Goal: Check status: Check status

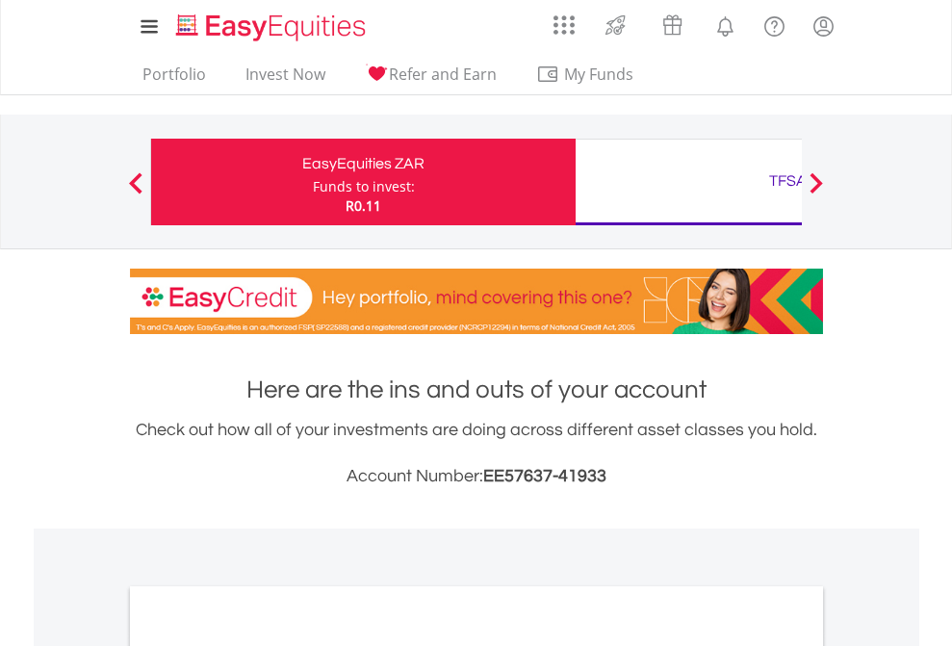
click at [313, 182] on div "Funds to invest:" at bounding box center [364, 186] width 102 height 19
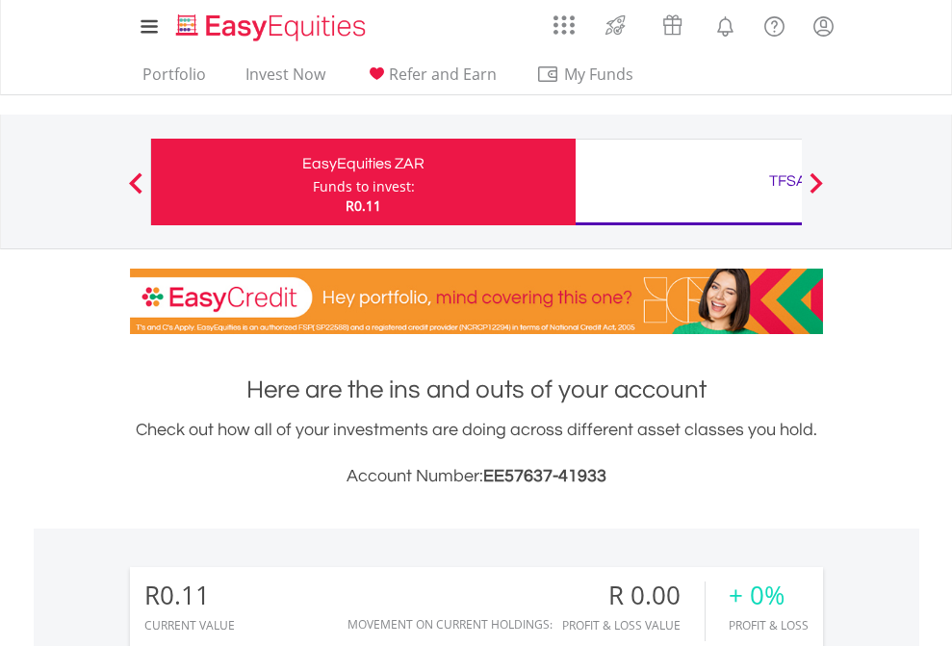
scroll to position [185, 302]
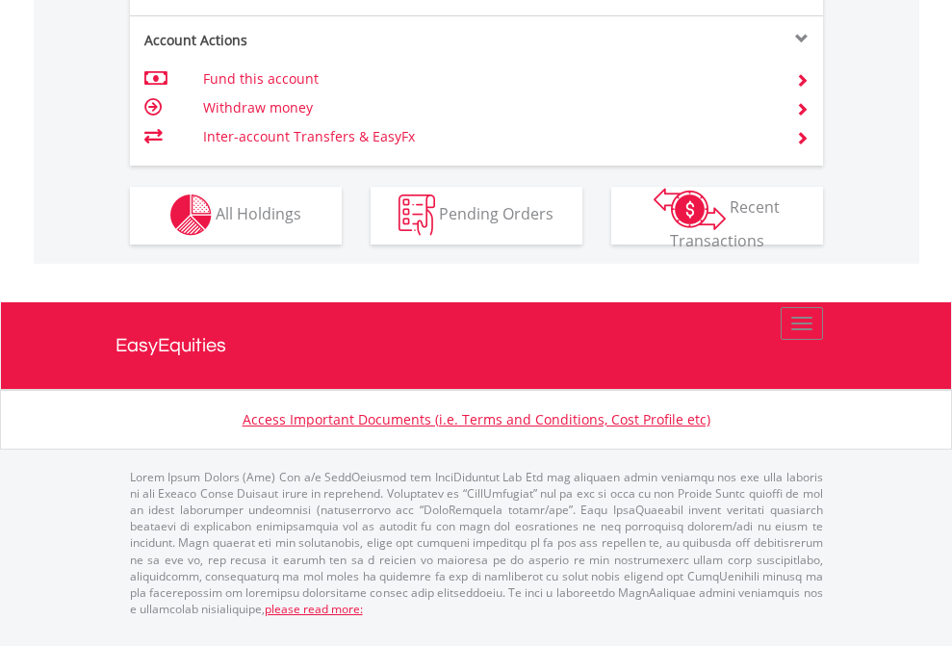
scroll to position [1801, 0]
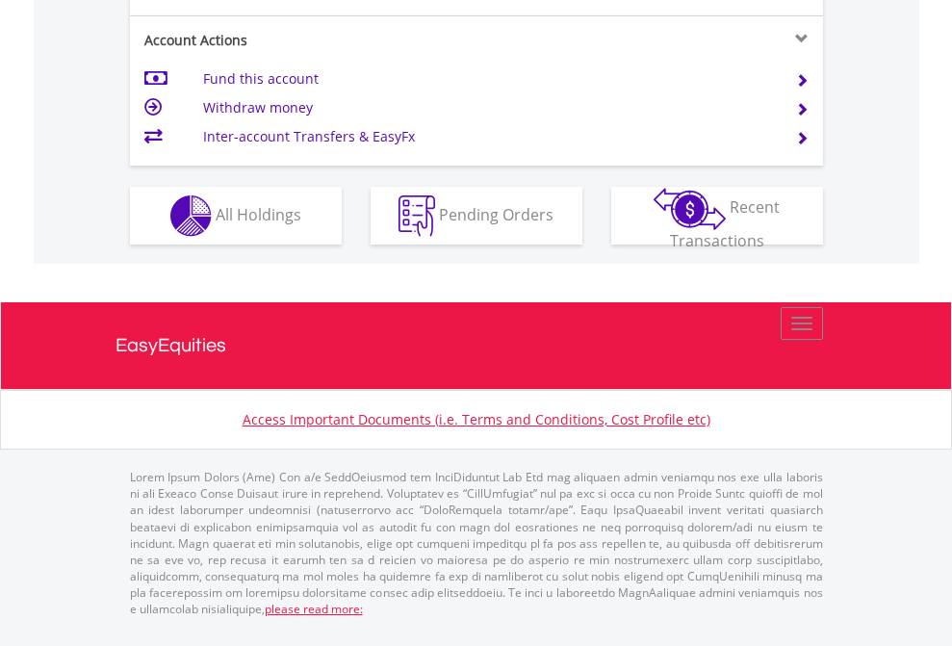
scroll to position [1808, 0]
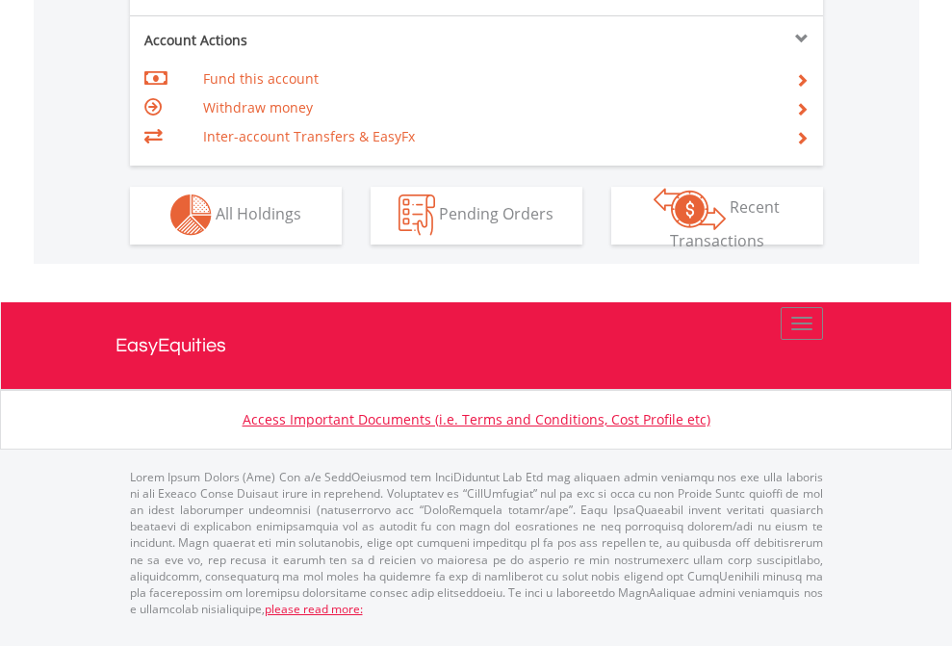
scroll to position [1801, 0]
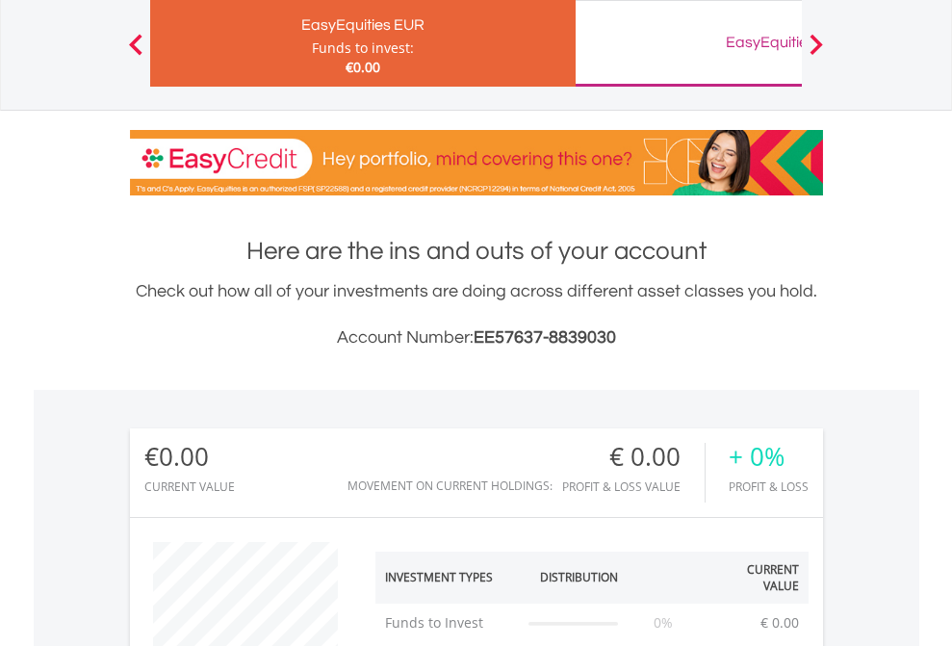
click at [689, 43] on div "EasyEquities GBP" at bounding box center [788, 42] width 402 height 27
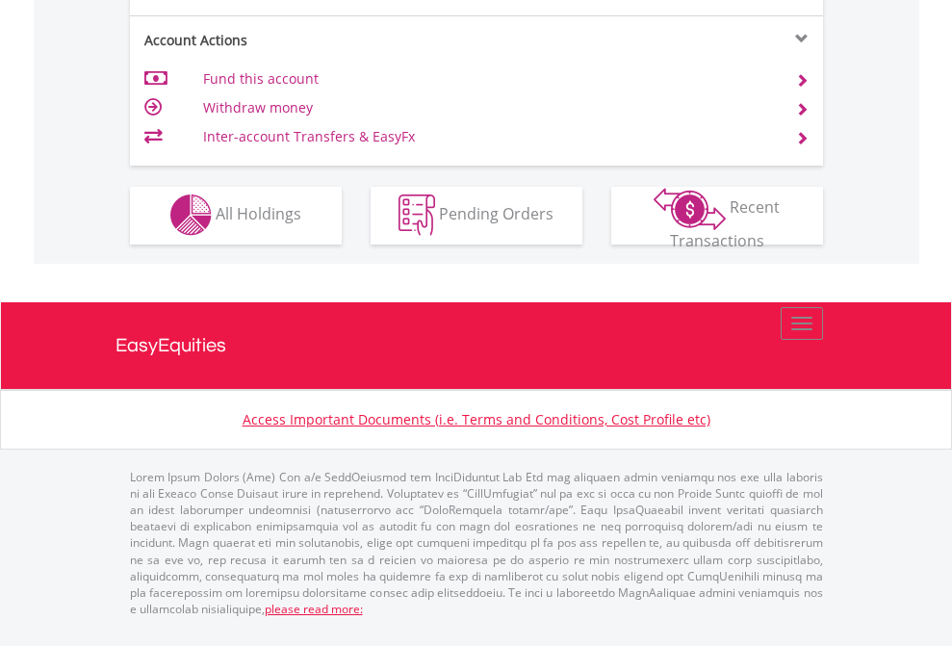
scroll to position [1801, 0]
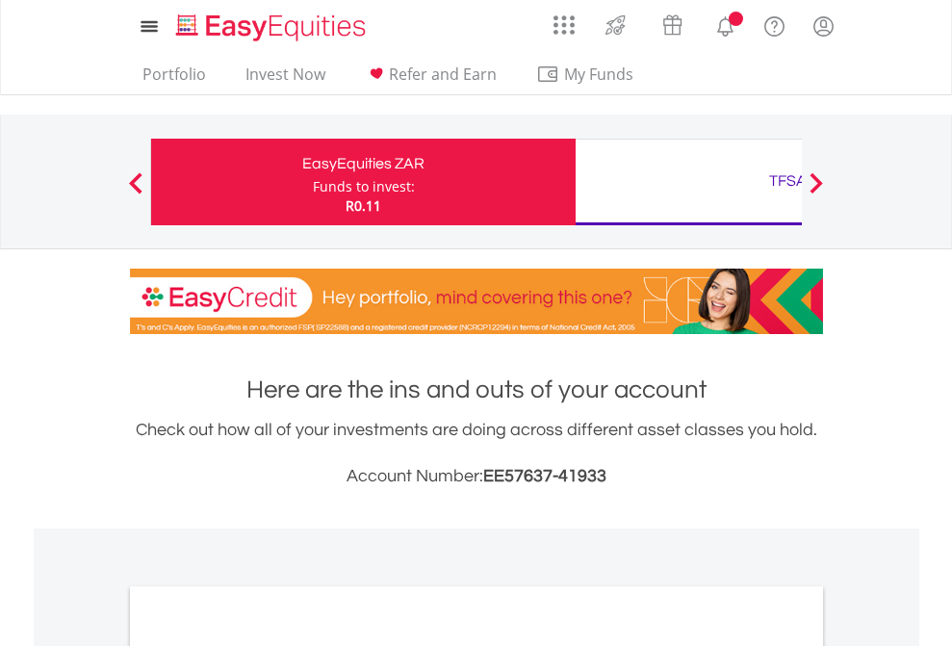
scroll to position [1158, 0]
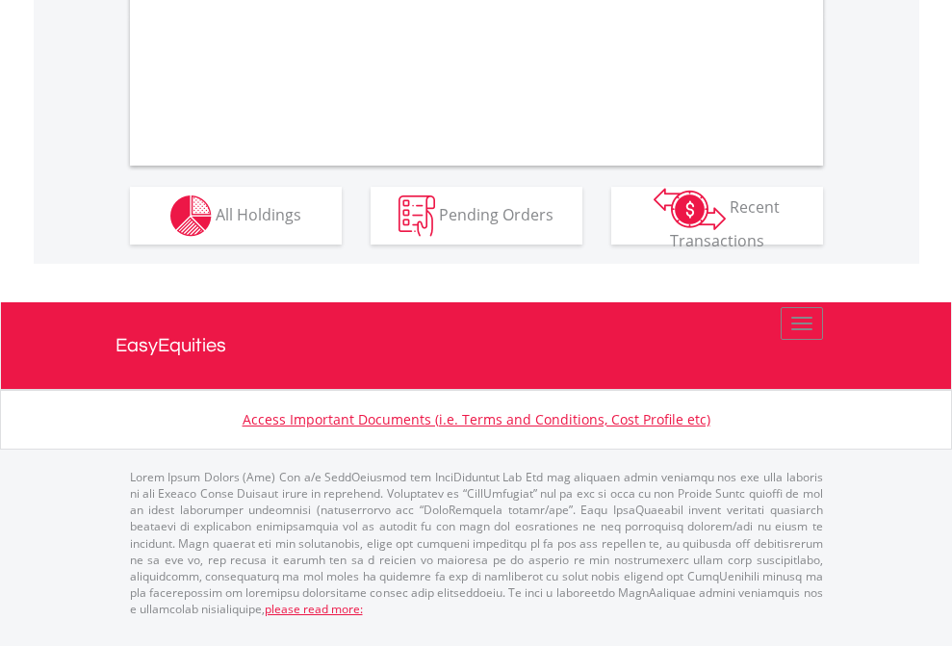
click at [216, 224] on span "All Holdings" at bounding box center [259, 213] width 86 height 21
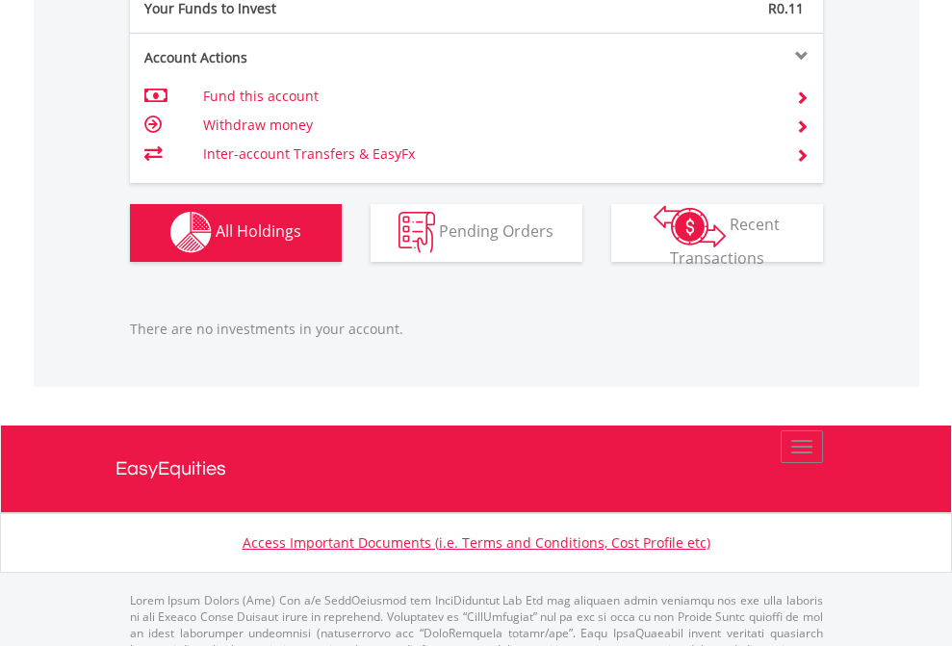
scroll to position [1907, 0]
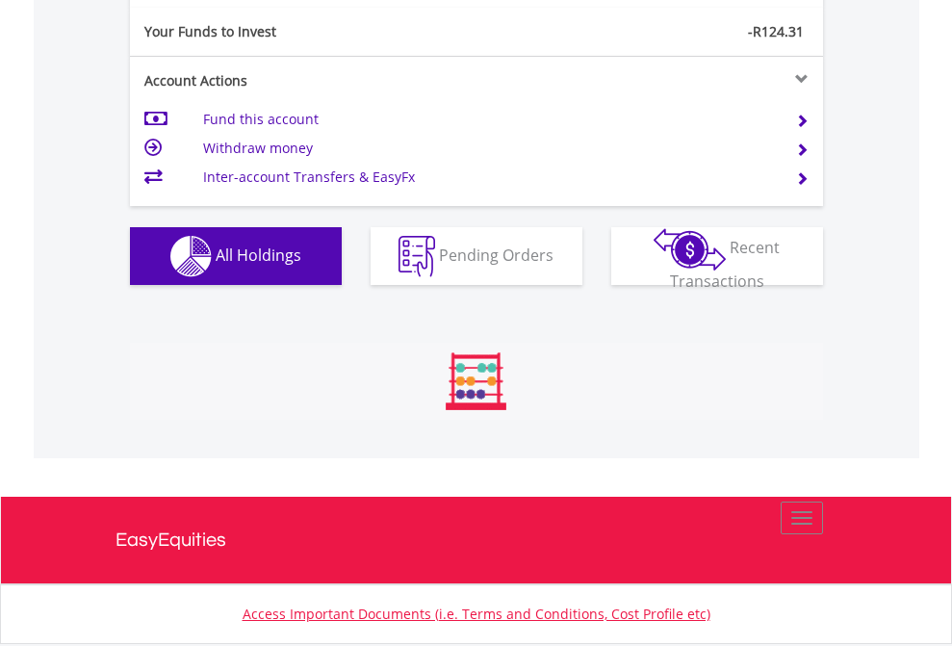
scroll to position [185, 302]
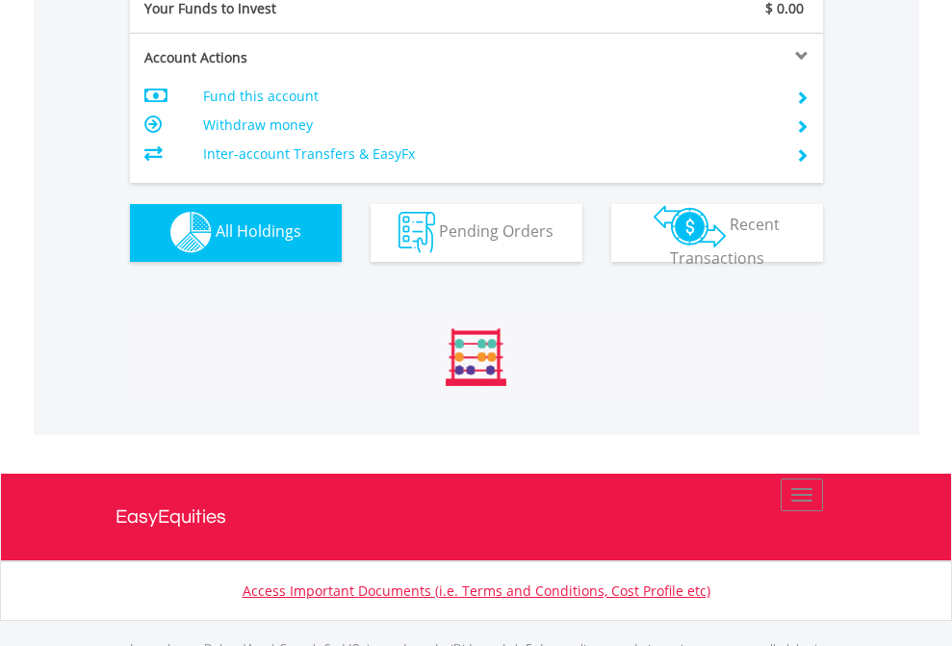
scroll to position [1907, 0]
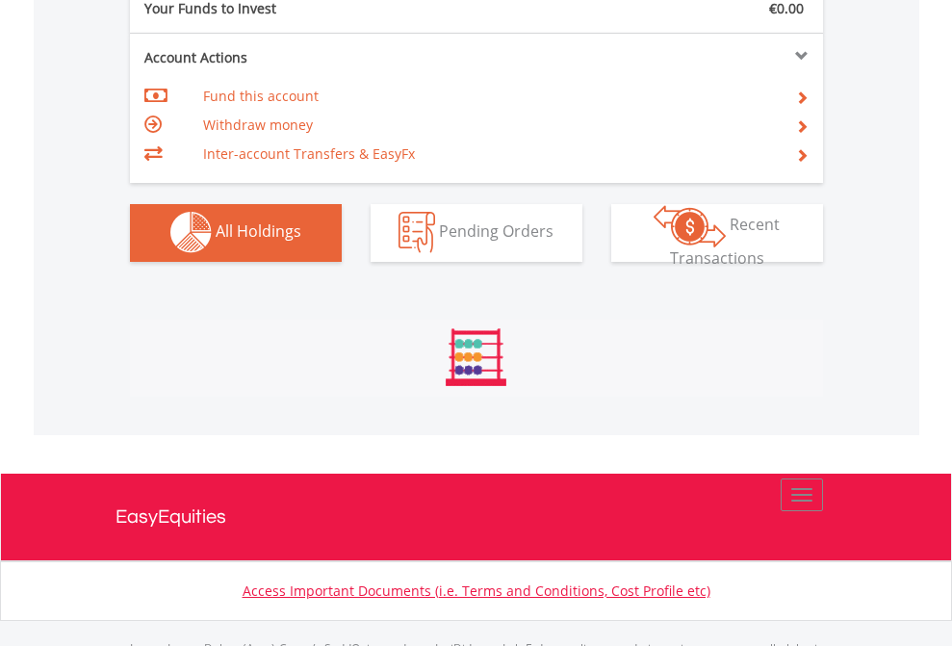
scroll to position [1907, 0]
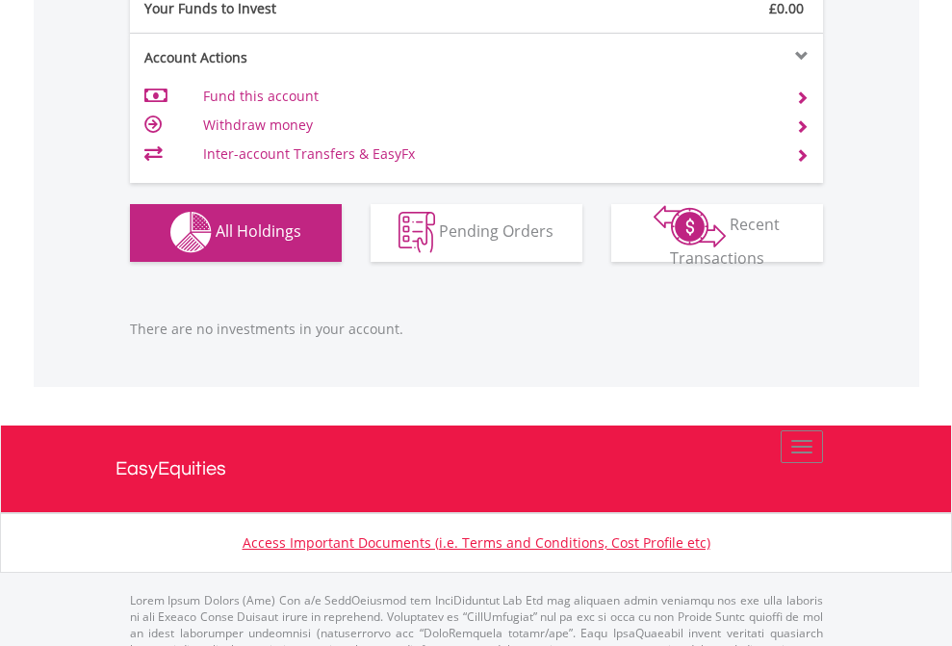
scroll to position [1907, 0]
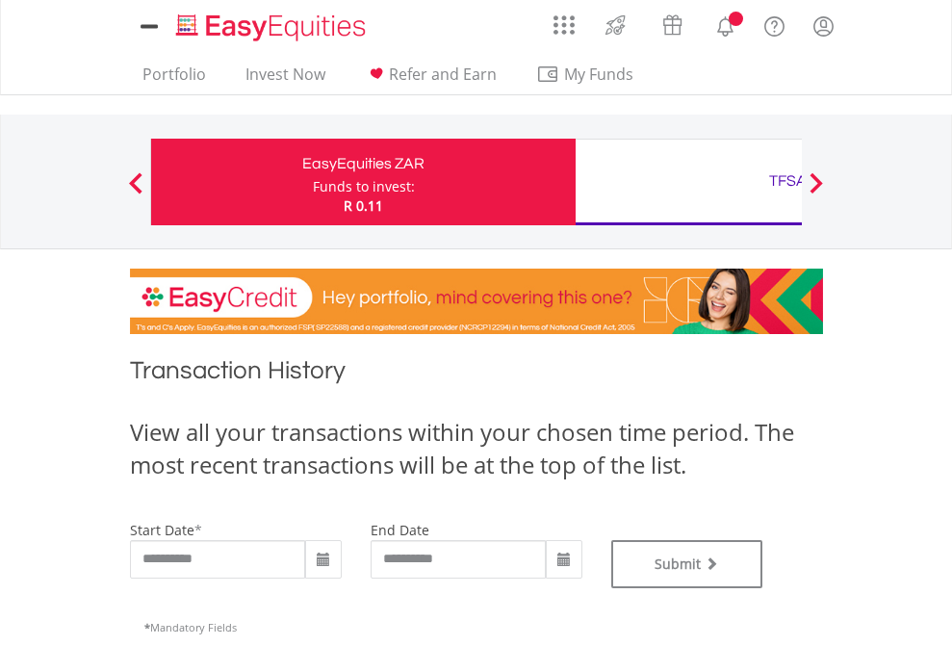
type input "**********"
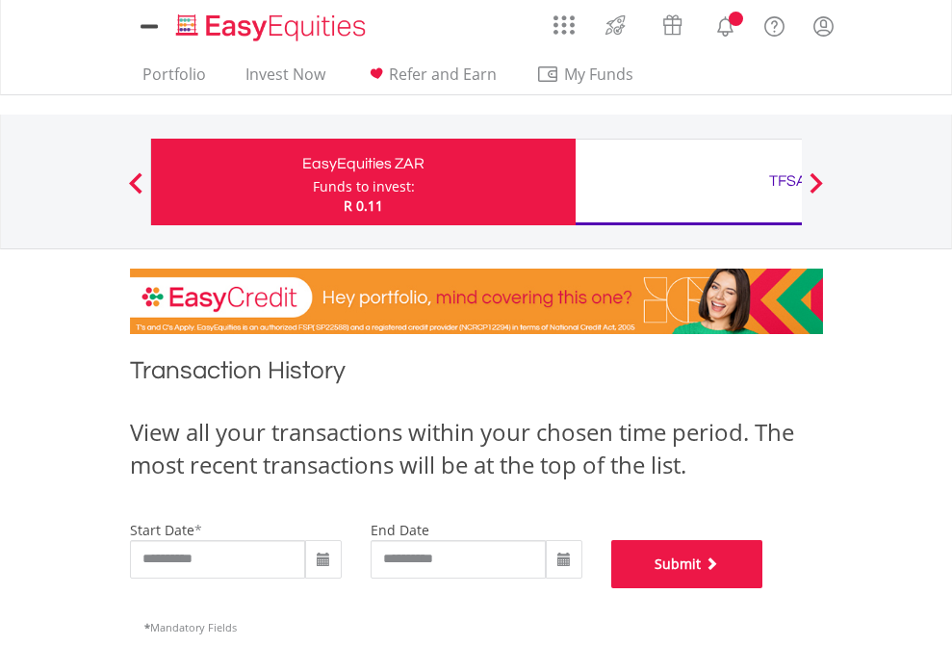
click at [764, 588] on button "Submit" at bounding box center [687, 564] width 152 height 48
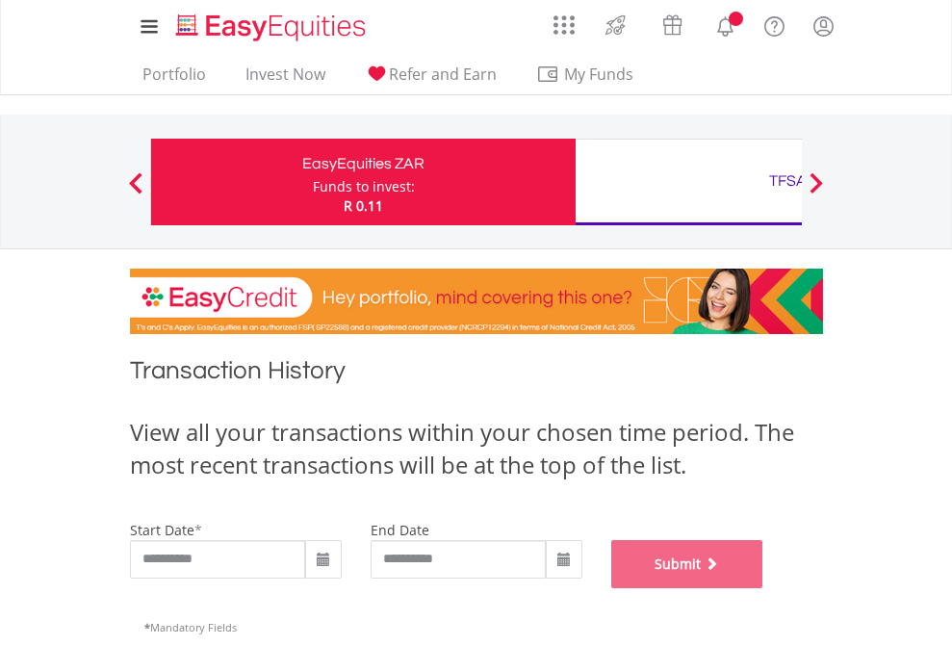
scroll to position [781, 0]
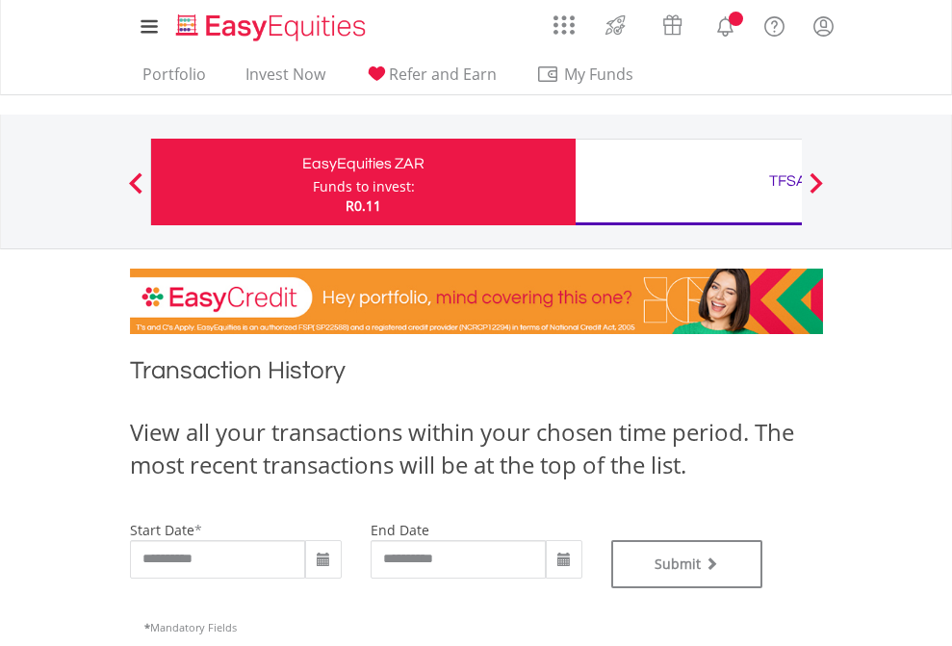
click at [689, 182] on div "TFSA" at bounding box center [788, 181] width 402 height 27
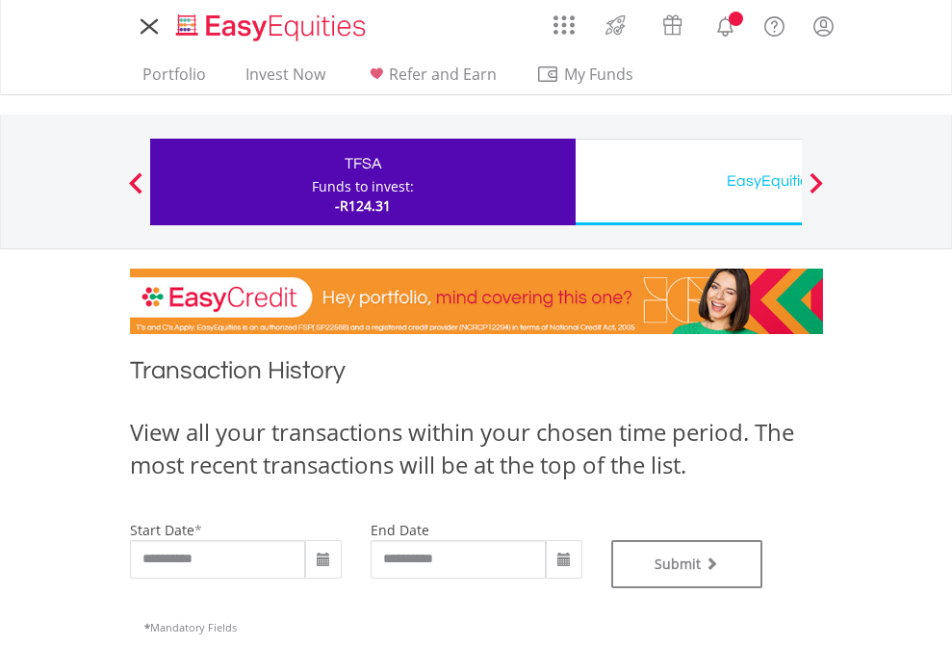
type input "**********"
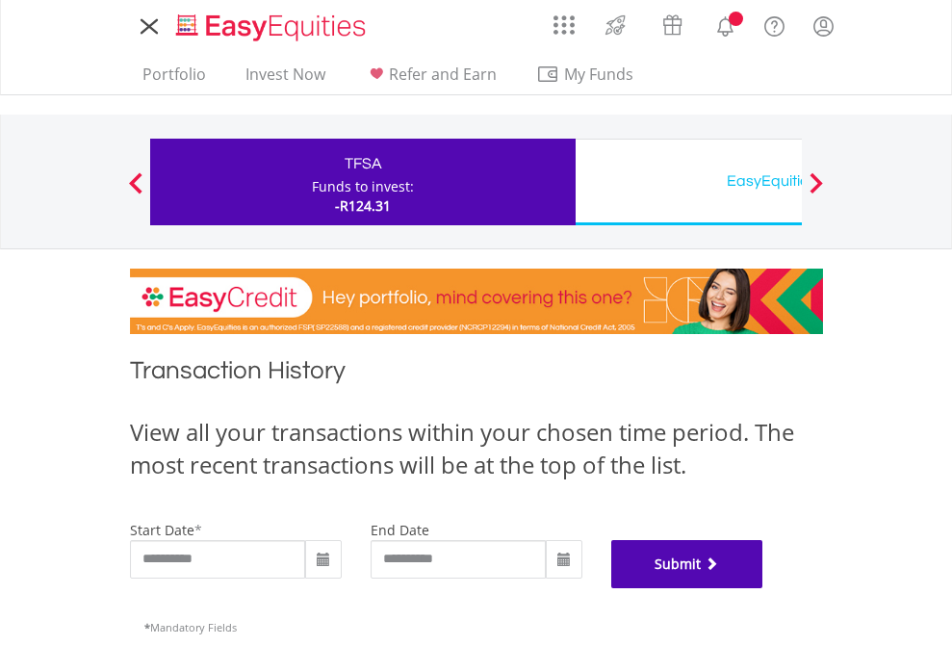
click at [764, 588] on button "Submit" at bounding box center [687, 564] width 152 height 48
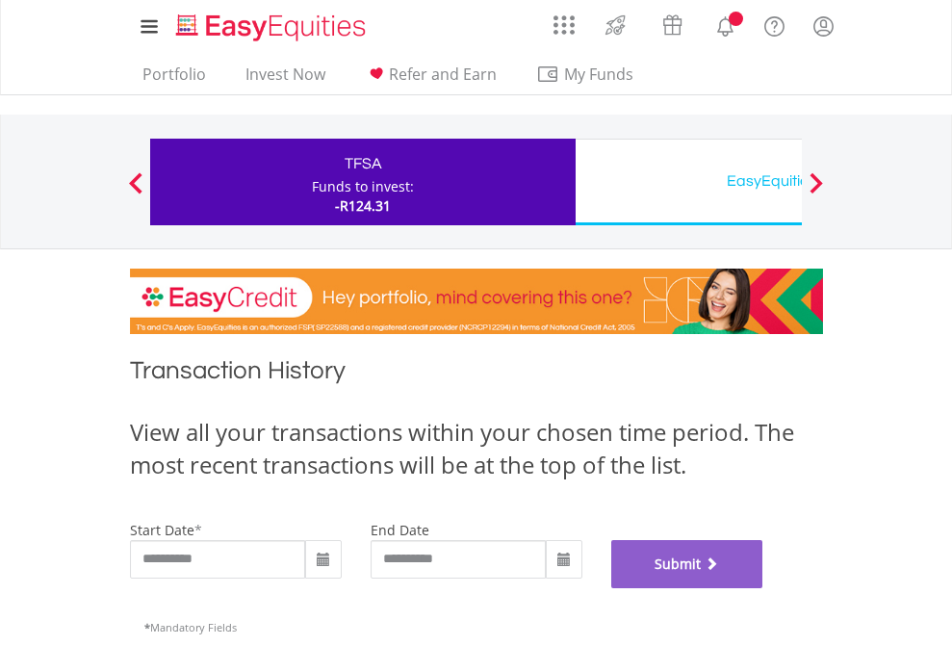
scroll to position [781, 0]
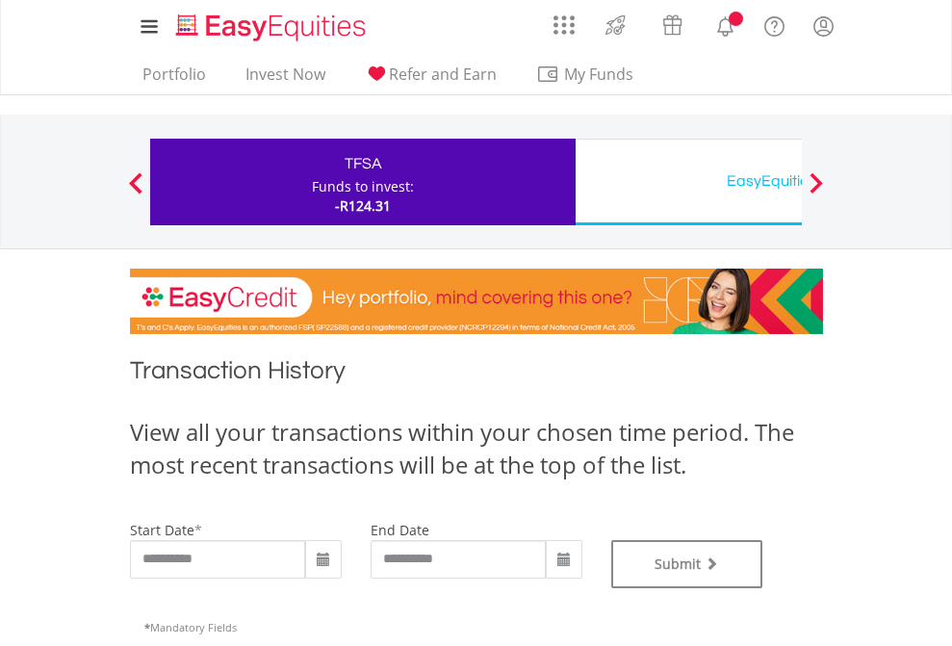
click at [689, 182] on div "EasyEquities USD" at bounding box center [788, 181] width 402 height 27
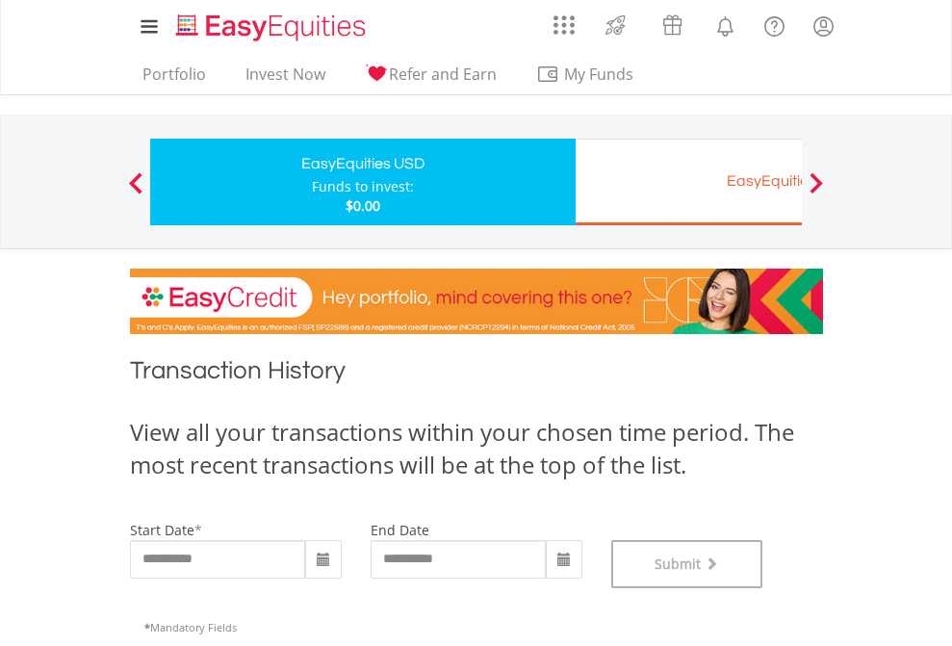
scroll to position [781, 0]
click at [689, 182] on div "EasyEquities EUR" at bounding box center [788, 181] width 402 height 27
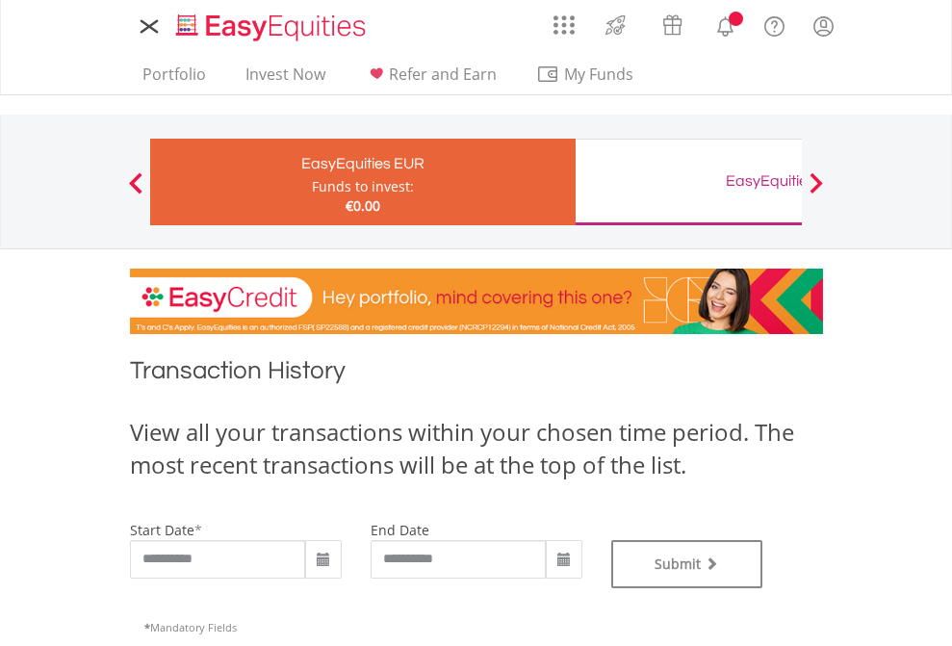
type input "**********"
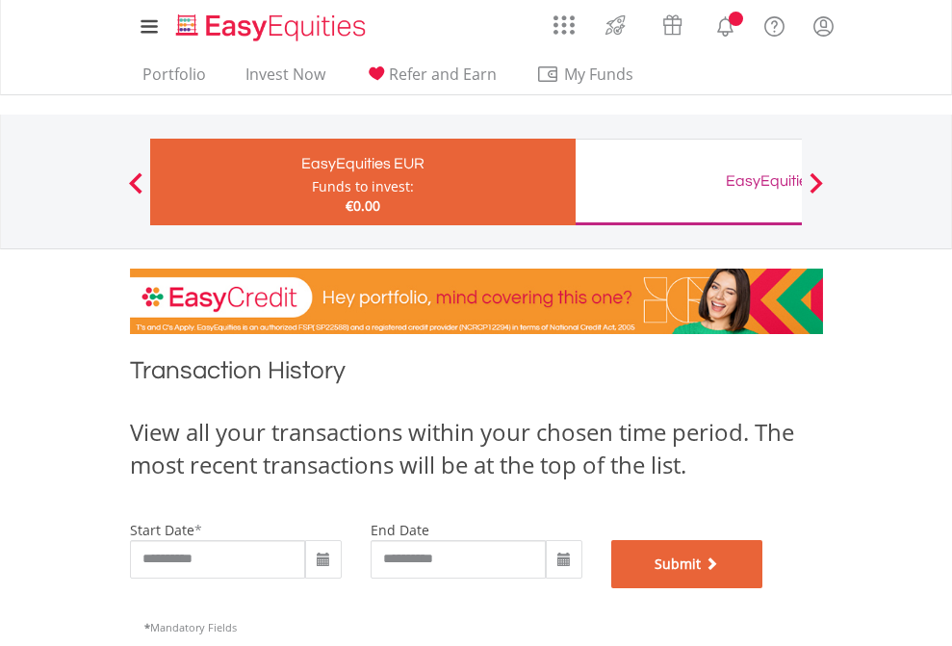
click at [764, 588] on button "Submit" at bounding box center [687, 564] width 152 height 48
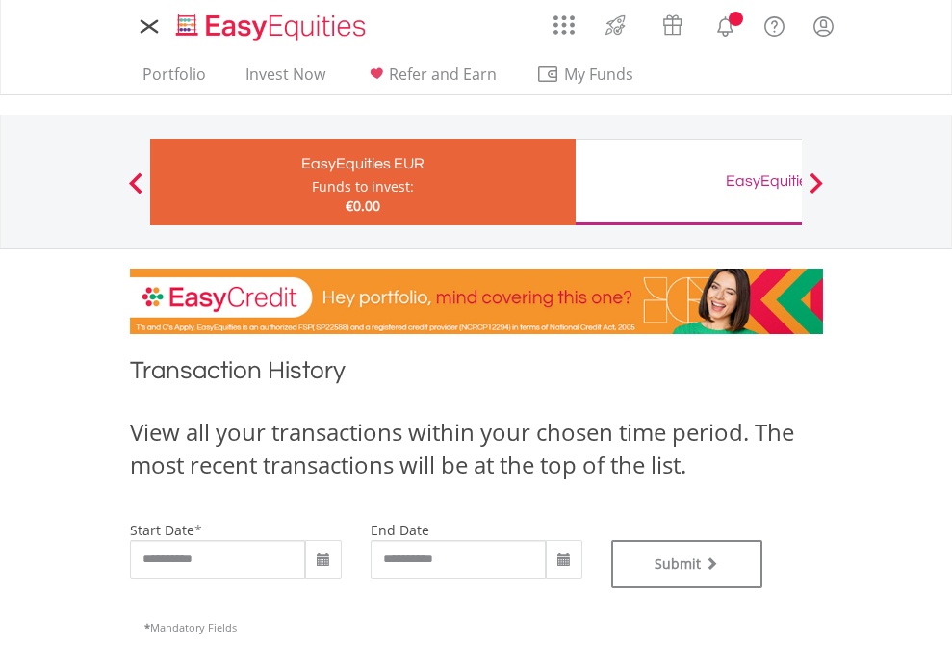
click at [689, 182] on div "EasyEquities GBP" at bounding box center [788, 181] width 402 height 27
